Goal: Navigation & Orientation: Find specific page/section

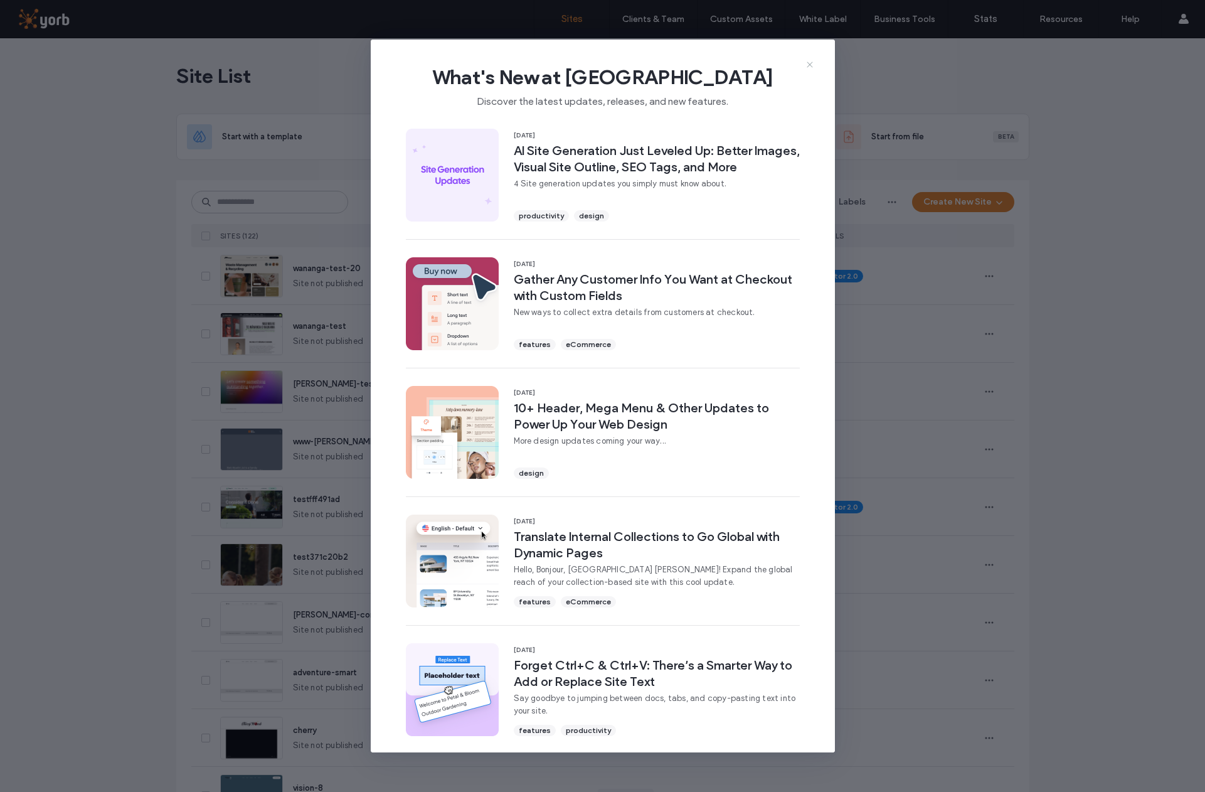
click at [808, 63] on use at bounding box center [810, 65] width 6 height 6
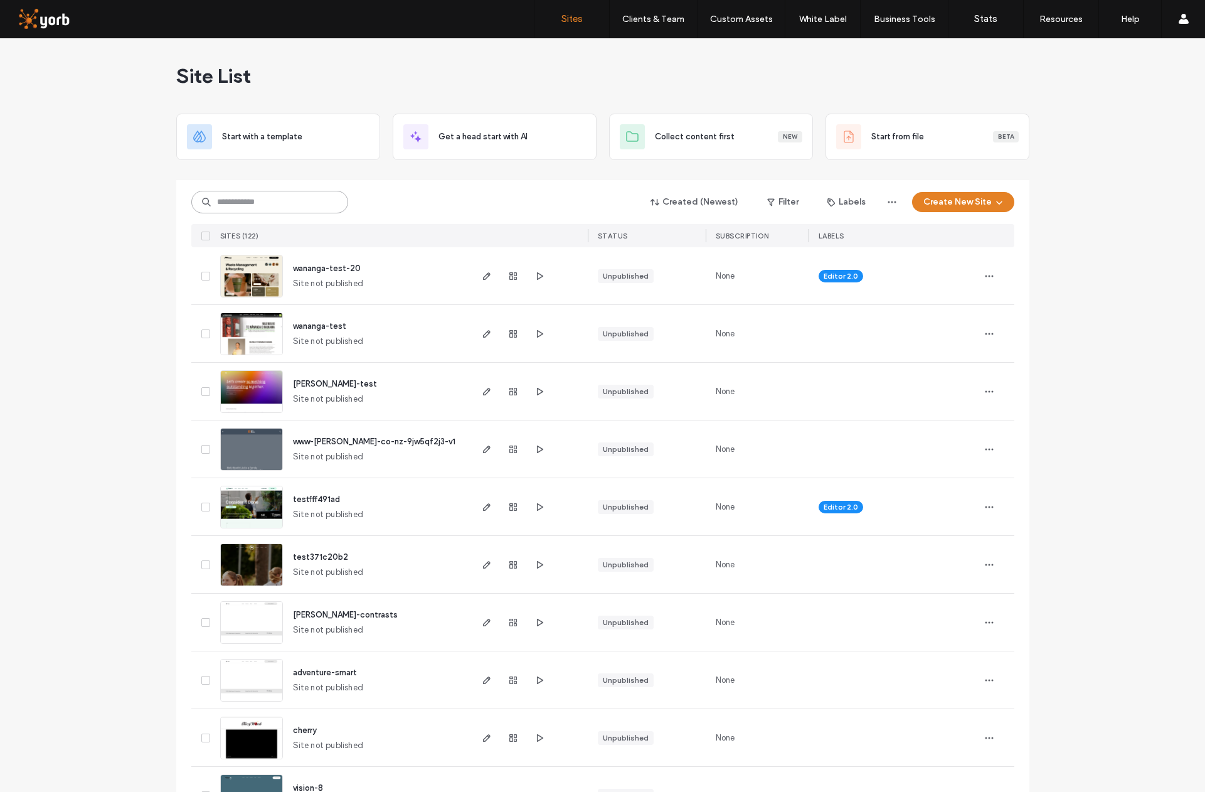
click at [284, 199] on input at bounding box center [269, 202] width 157 height 23
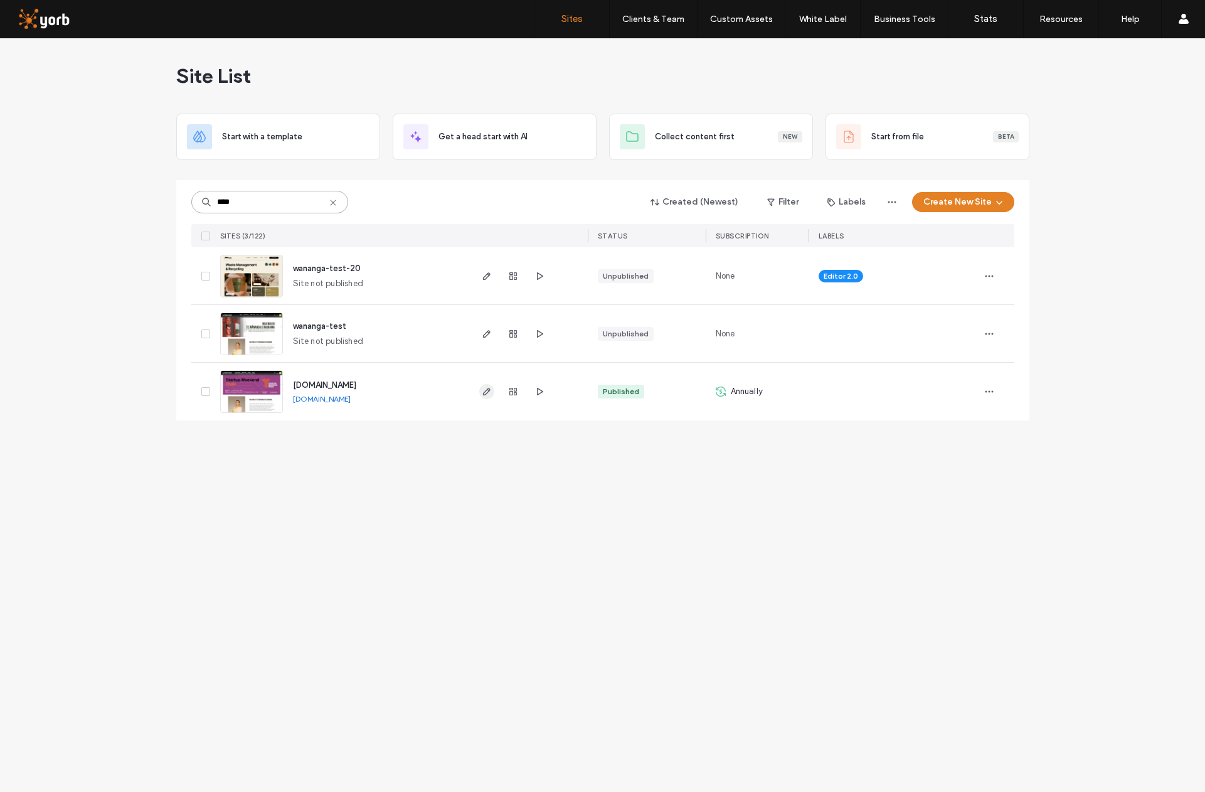
type input "****"
click at [488, 392] on use "button" at bounding box center [486, 392] width 8 height 8
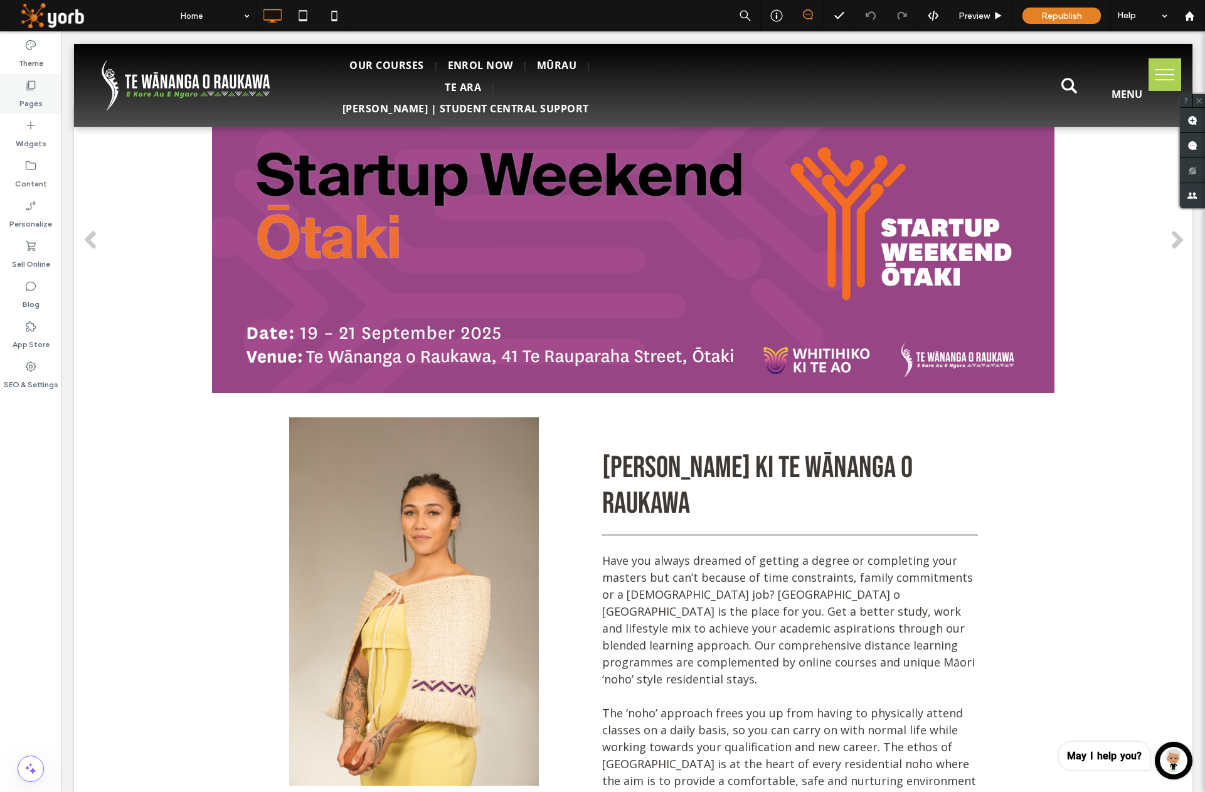
click at [38, 90] on div "Pages" at bounding box center [30, 94] width 61 height 40
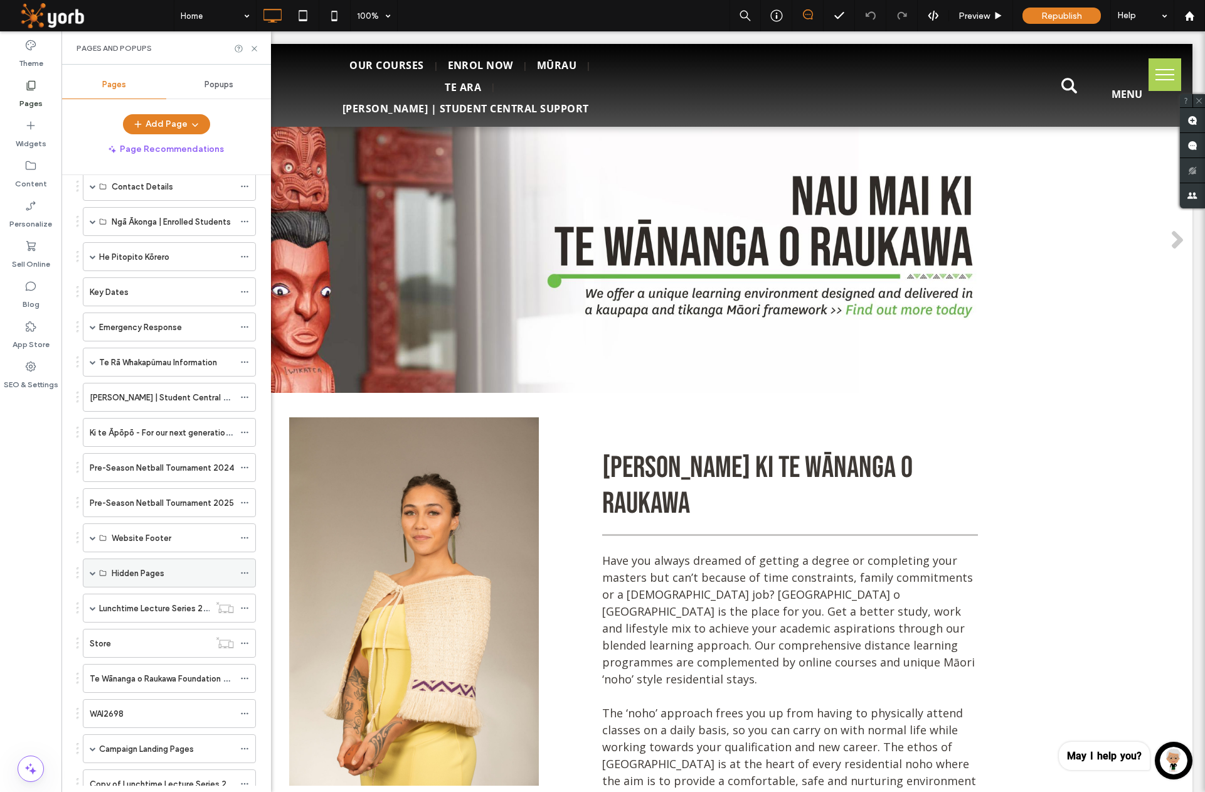
scroll to position [214, 0]
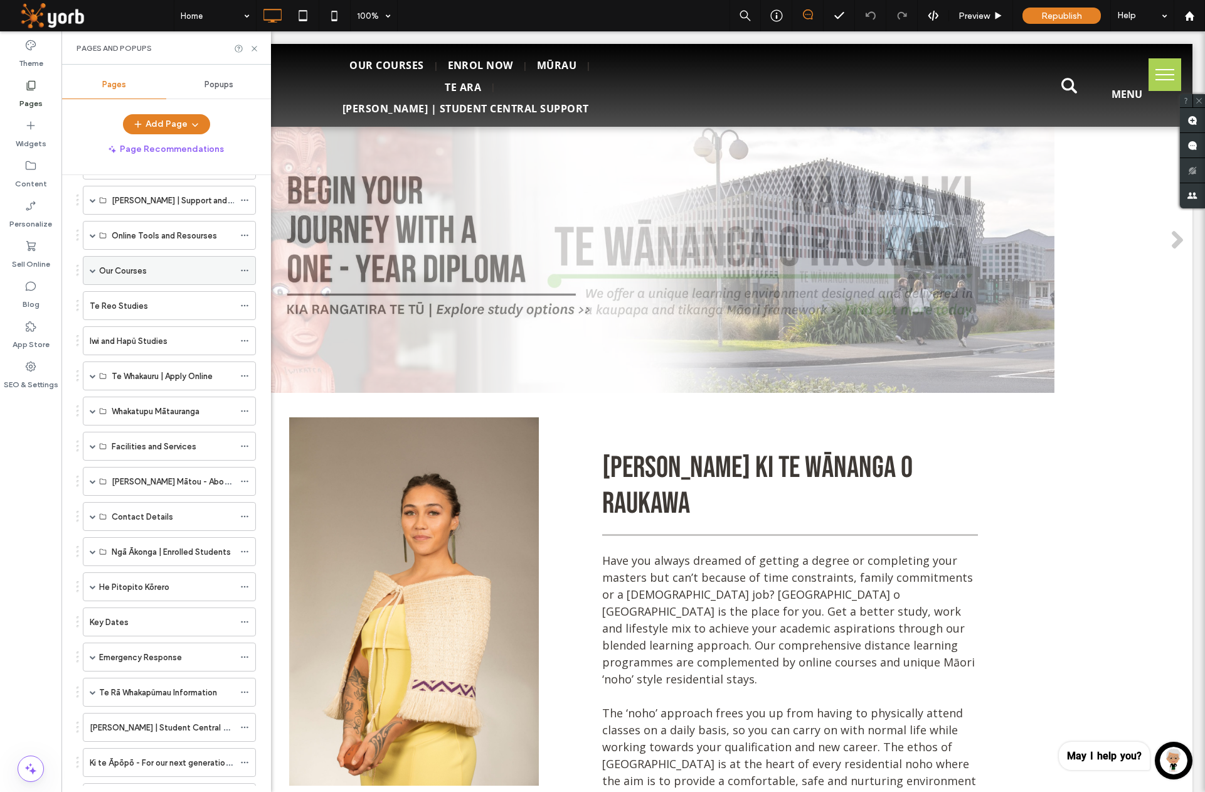
click at [92, 272] on span at bounding box center [93, 270] width 6 height 6
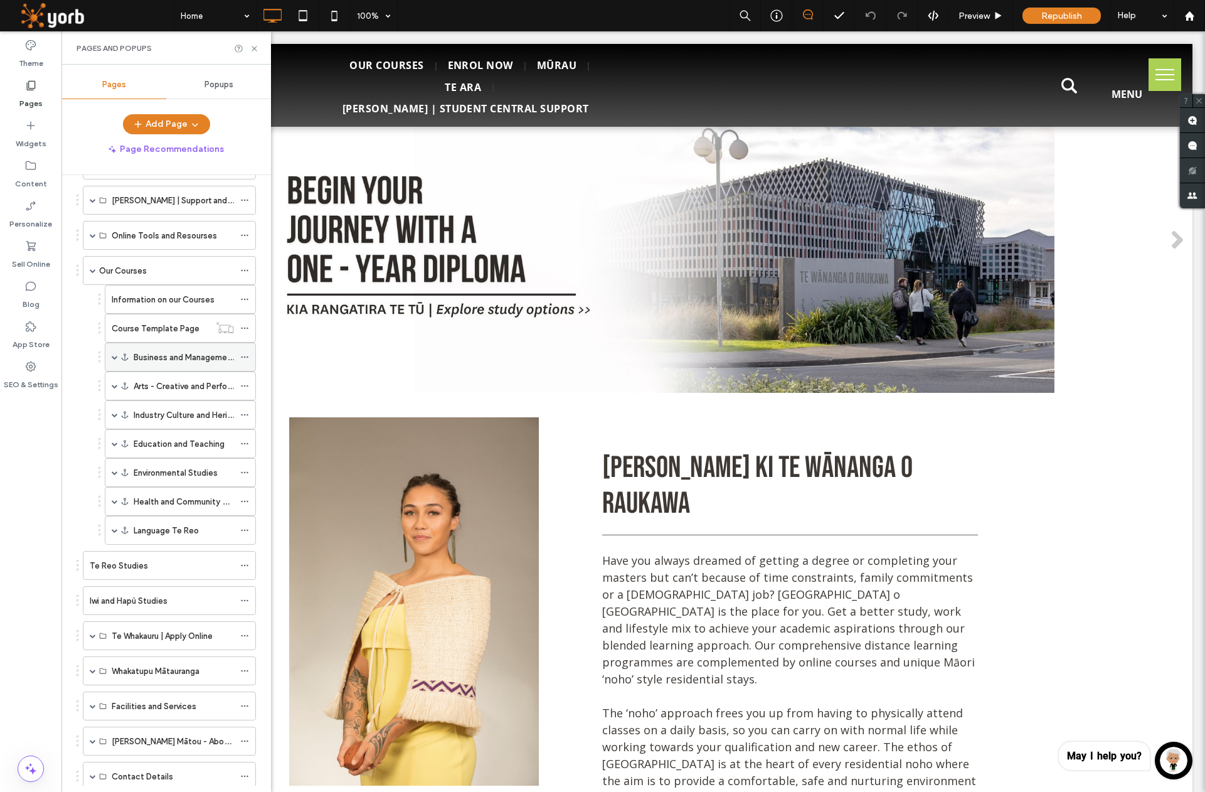
click at [168, 356] on label "Business and Management" at bounding box center [185, 357] width 102 height 22
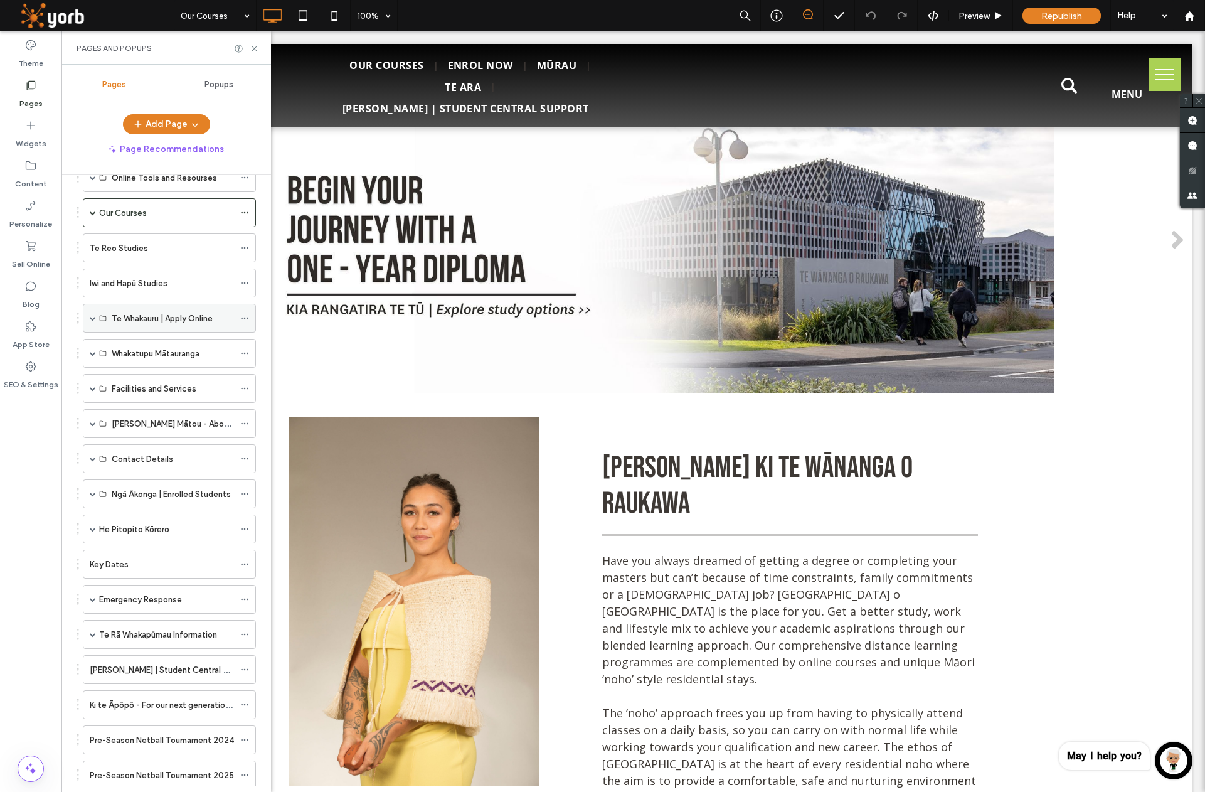
scroll to position [156, 0]
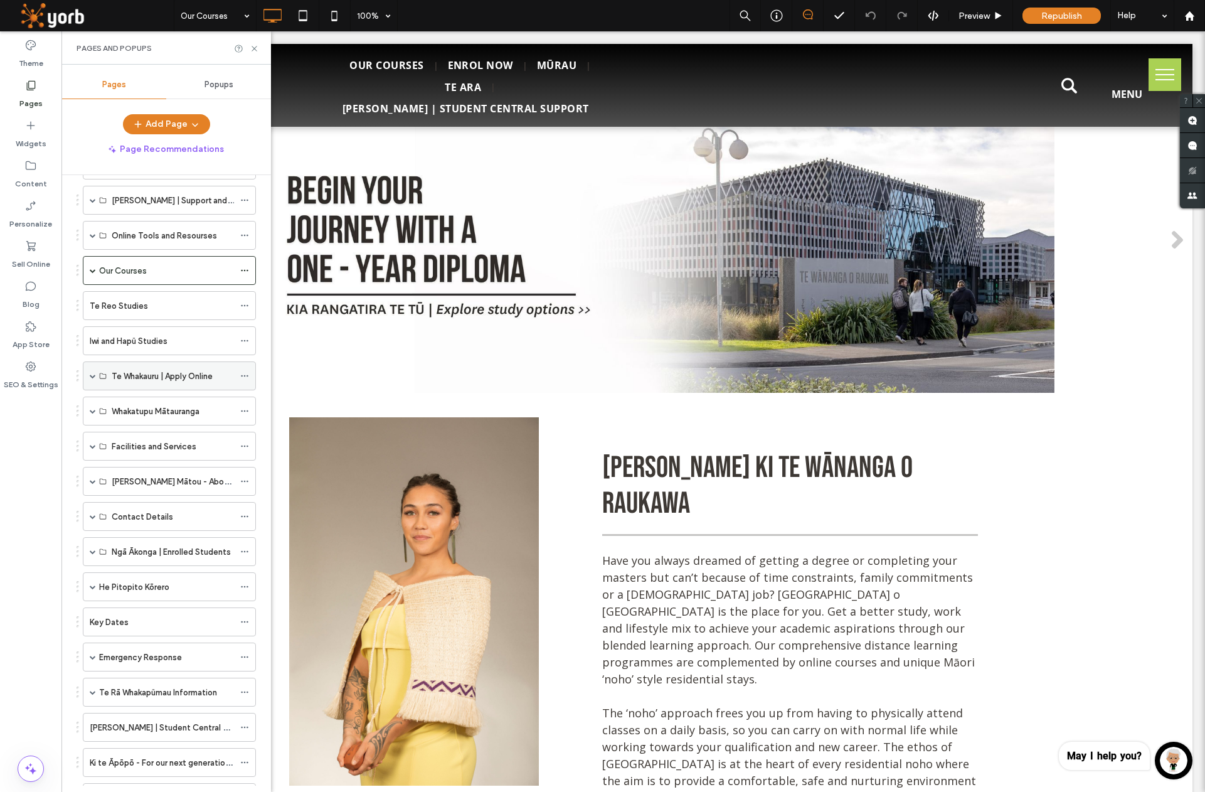
click at [133, 378] on label "Te Whakauru | Apply Online" at bounding box center [162, 376] width 101 height 22
click at [112, 342] on label "Iwi and Hapū Studies" at bounding box center [129, 341] width 78 height 22
click at [253, 42] on div "Pages and Popups" at bounding box center [166, 47] width 210 height 33
click at [255, 48] on icon at bounding box center [254, 48] width 9 height 9
